Goal: Navigation & Orientation: Find specific page/section

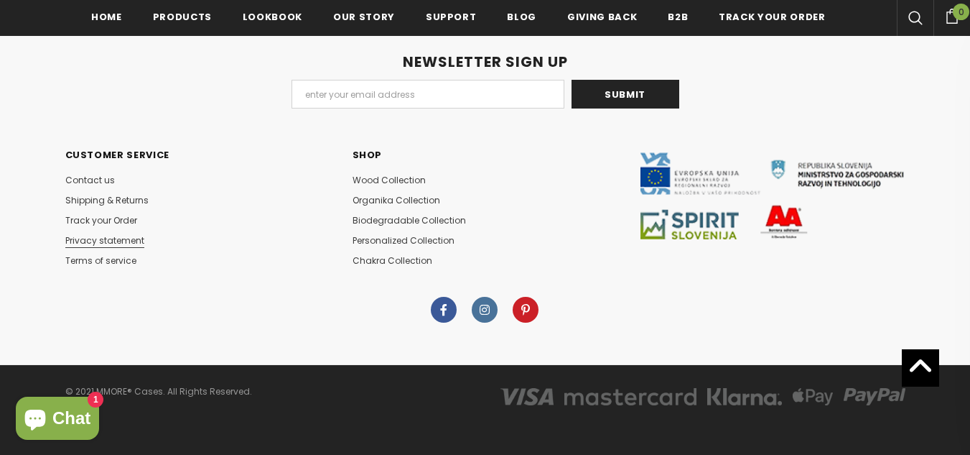
scroll to position [7162, 0]
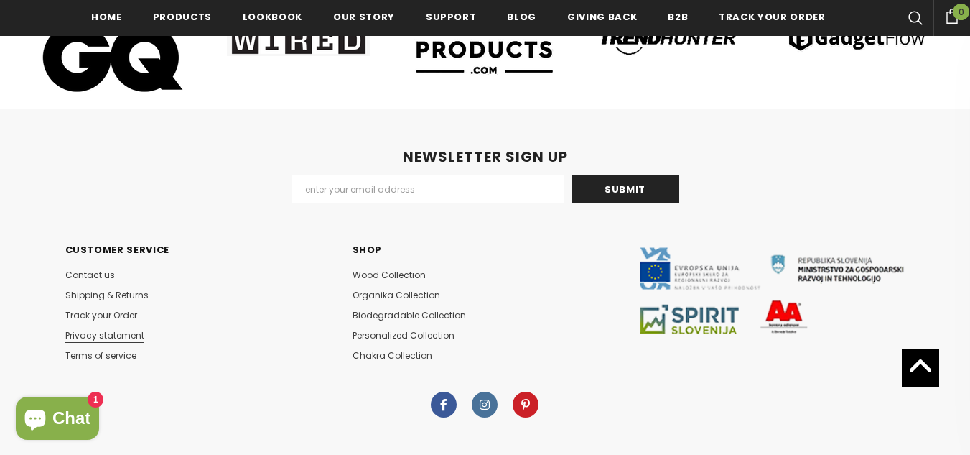
click at [94, 341] on span "Privacy statement" at bounding box center [104, 335] width 79 height 12
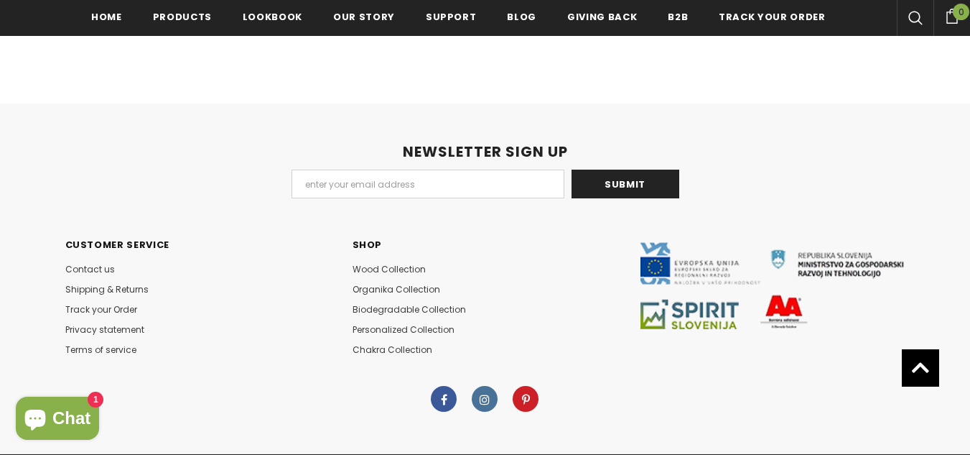
scroll to position [1789, 0]
